Goal: Check status

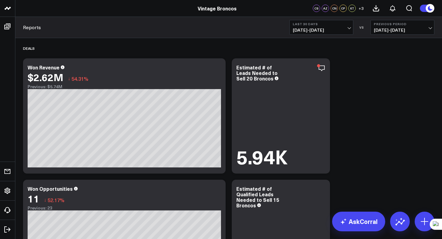
click at [333, 37] on div "Reports Last 30 Days [DATE] - [DATE] VS Previous Period [DATE] - [DATE]" at bounding box center [228, 27] width 427 height 21
click at [331, 32] on span "[DATE] - [DATE]" at bounding box center [321, 30] width 57 height 5
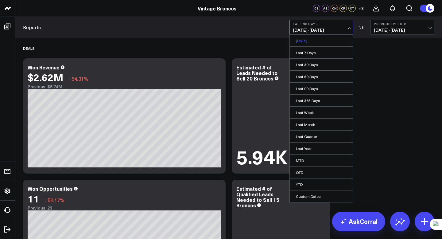
click at [320, 41] on link "[DATE]" at bounding box center [321, 41] width 63 height 12
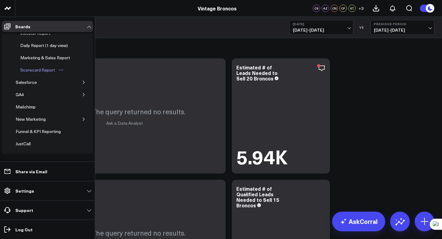
scroll to position [54, 0]
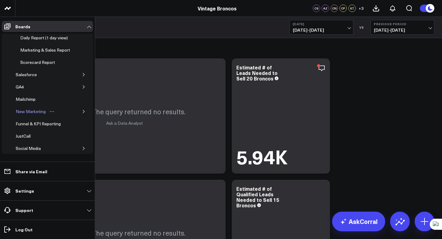
click at [35, 115] on div "New Marketing" at bounding box center [30, 111] width 33 height 7
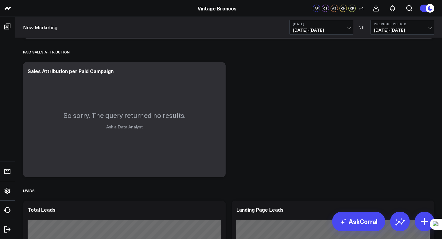
scroll to position [451, 0]
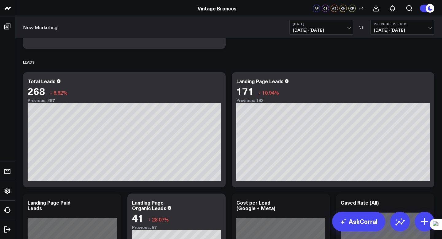
scroll to position [504, 0]
